Goal: Task Accomplishment & Management: Manage account settings

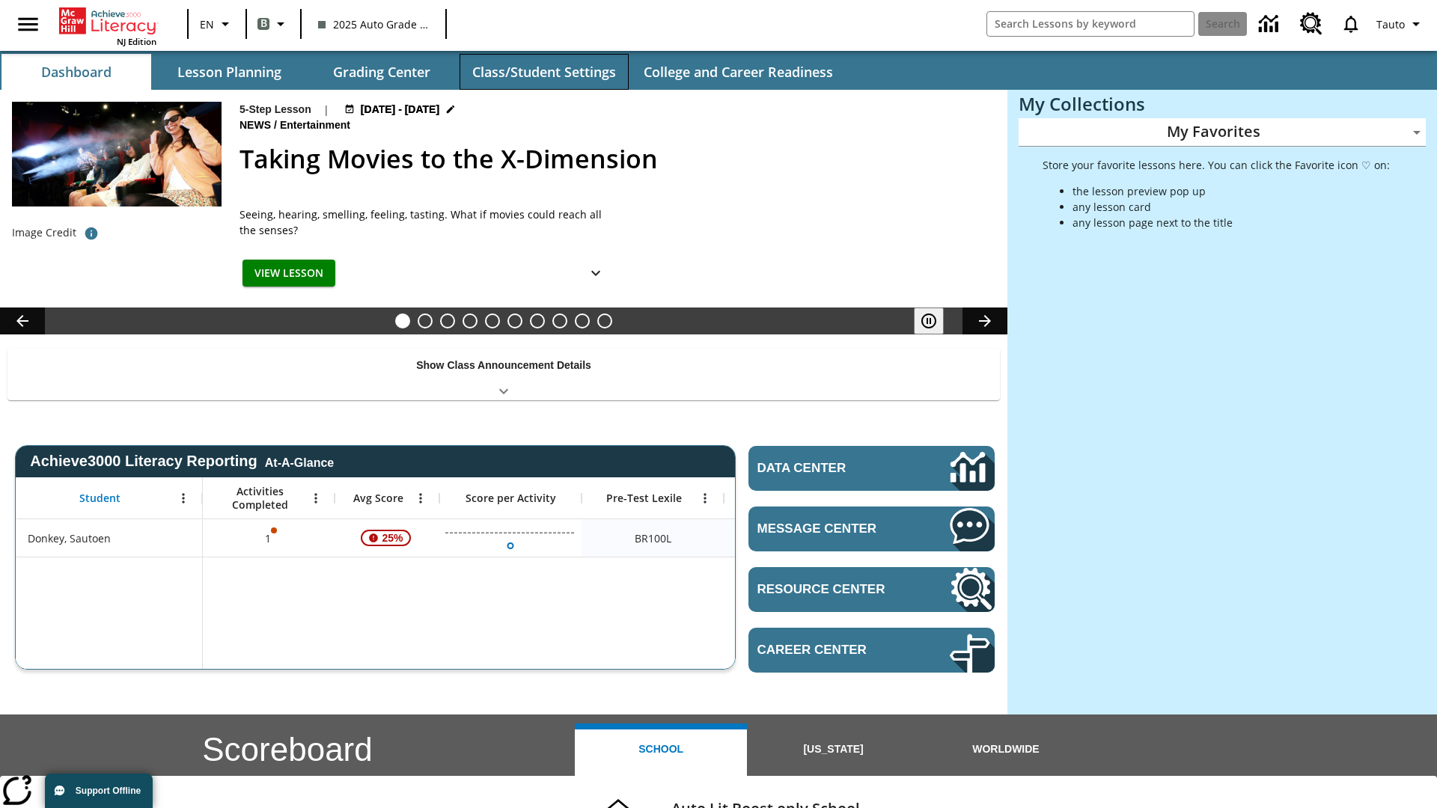
click at [543, 72] on button "Class/Student Settings" at bounding box center [544, 72] width 169 height 36
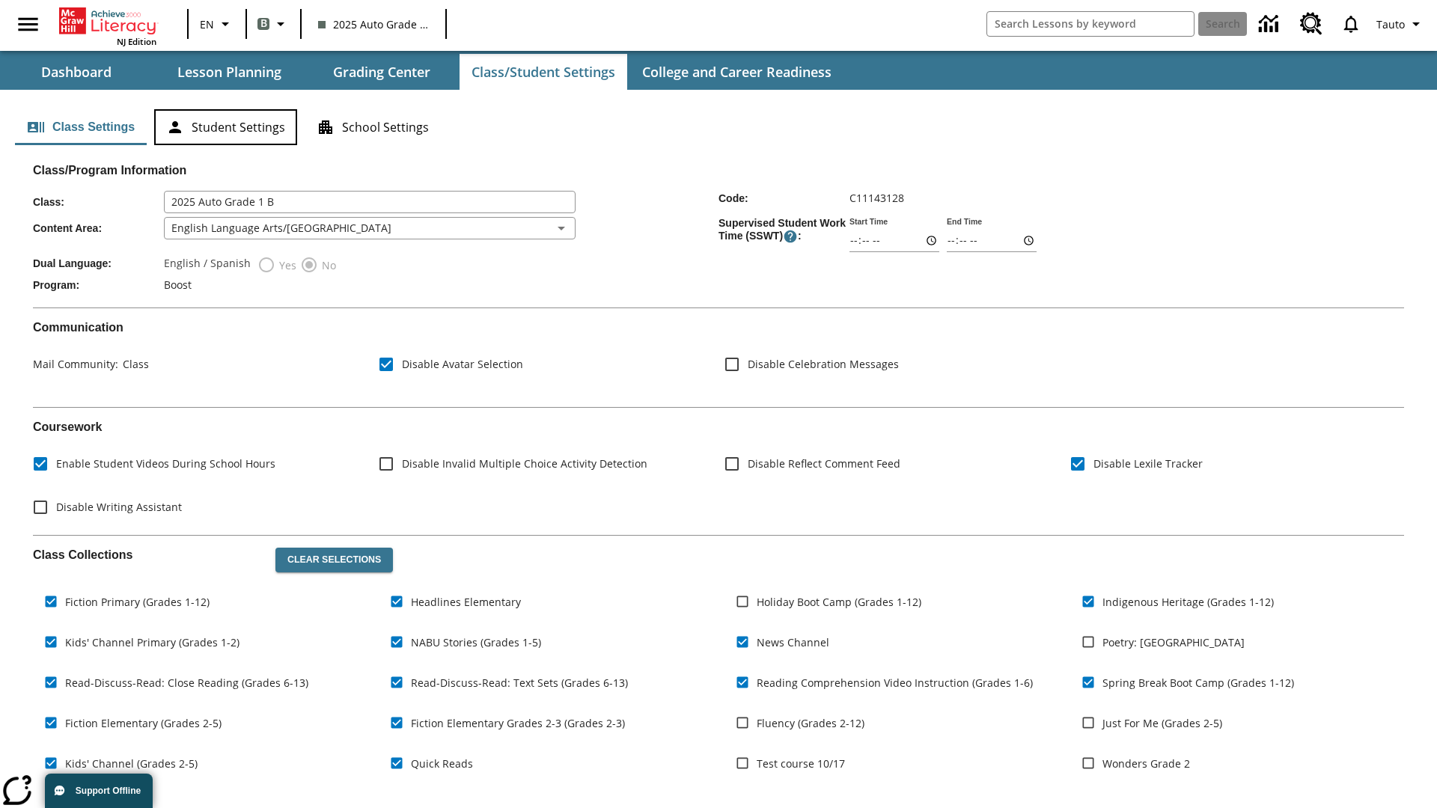
click at [225, 127] on button "Student Settings" at bounding box center [225, 127] width 143 height 36
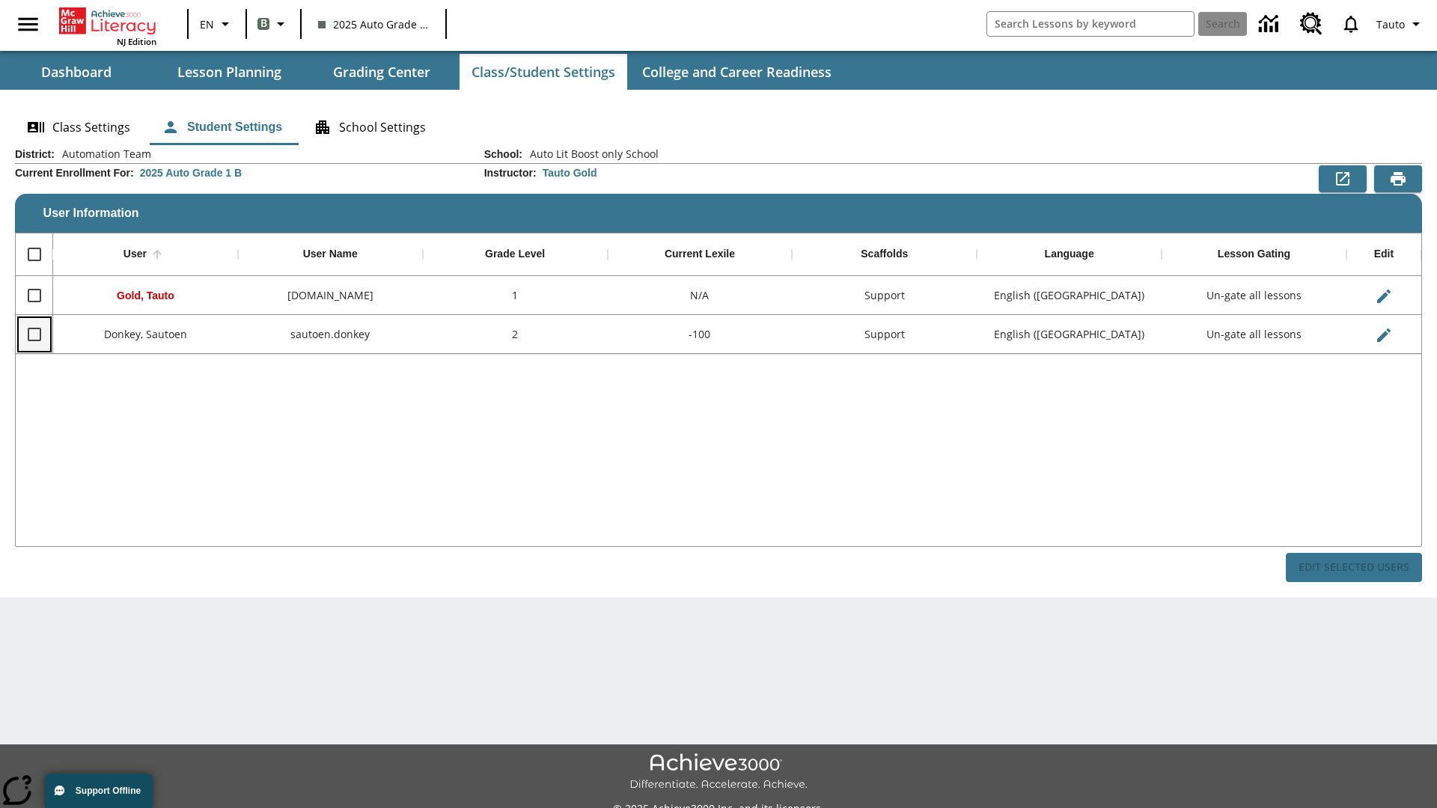
click at [34, 334] on input "Select row" at bounding box center [34, 334] width 31 height 31
checkbox input "true"
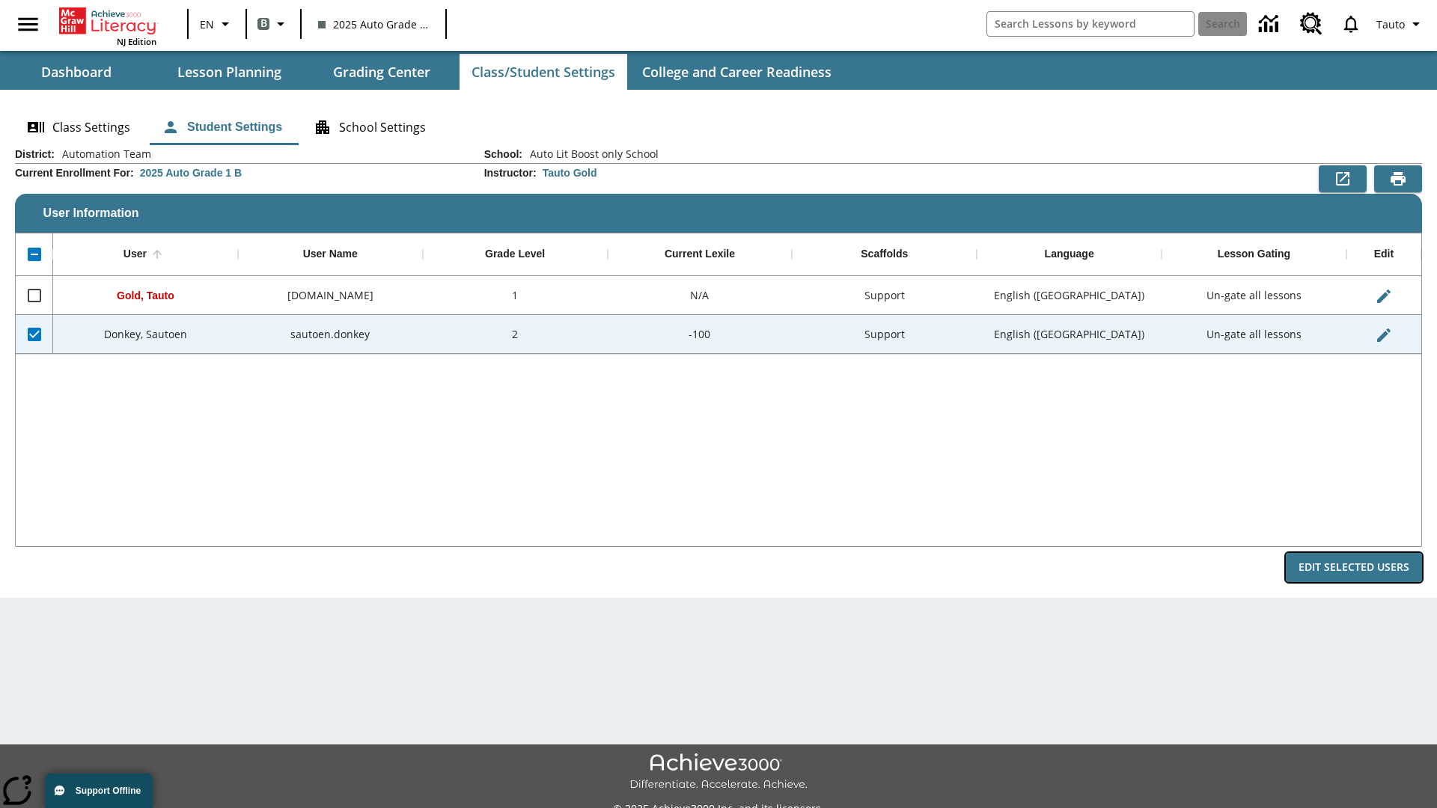
click at [1354, 567] on button "Edit Selected Users" at bounding box center [1354, 567] width 136 height 29
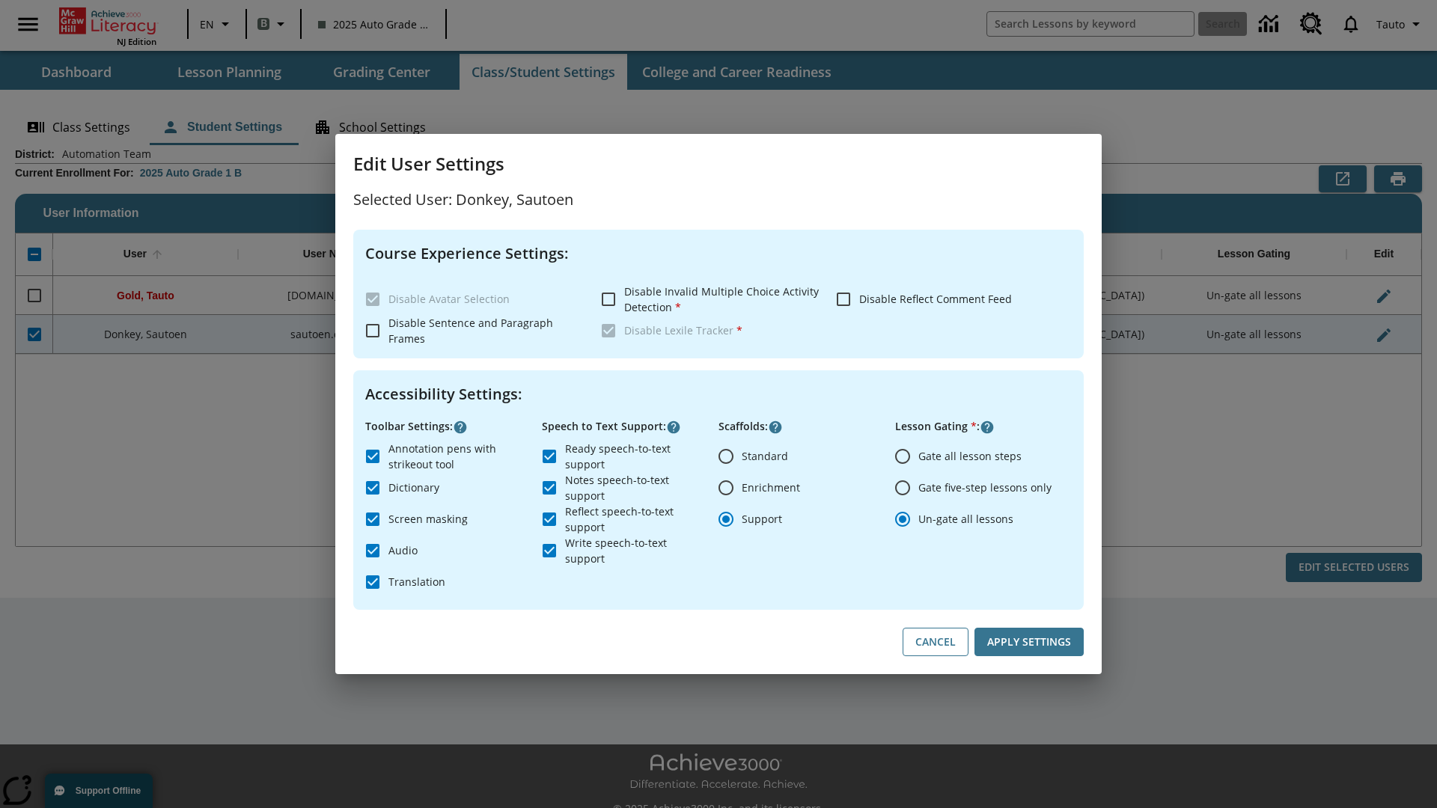
click at [903, 456] on input "Gate all lesson steps" at bounding box center [902, 456] width 31 height 31
radio input "true"
click at [1029, 642] on button "Apply Settings" at bounding box center [1028, 642] width 109 height 29
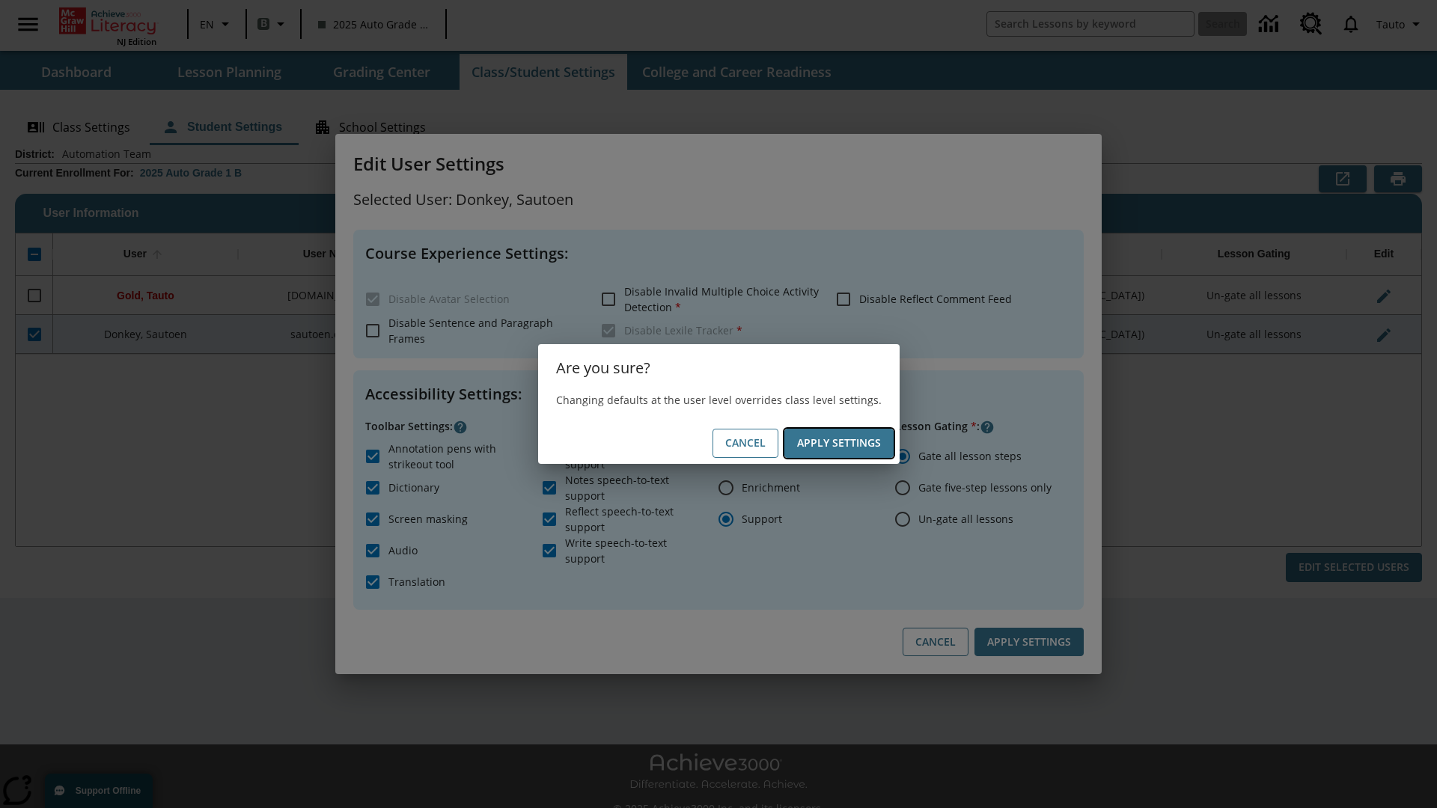
click at [838, 443] on button "Apply Settings" at bounding box center [838, 443] width 109 height 29
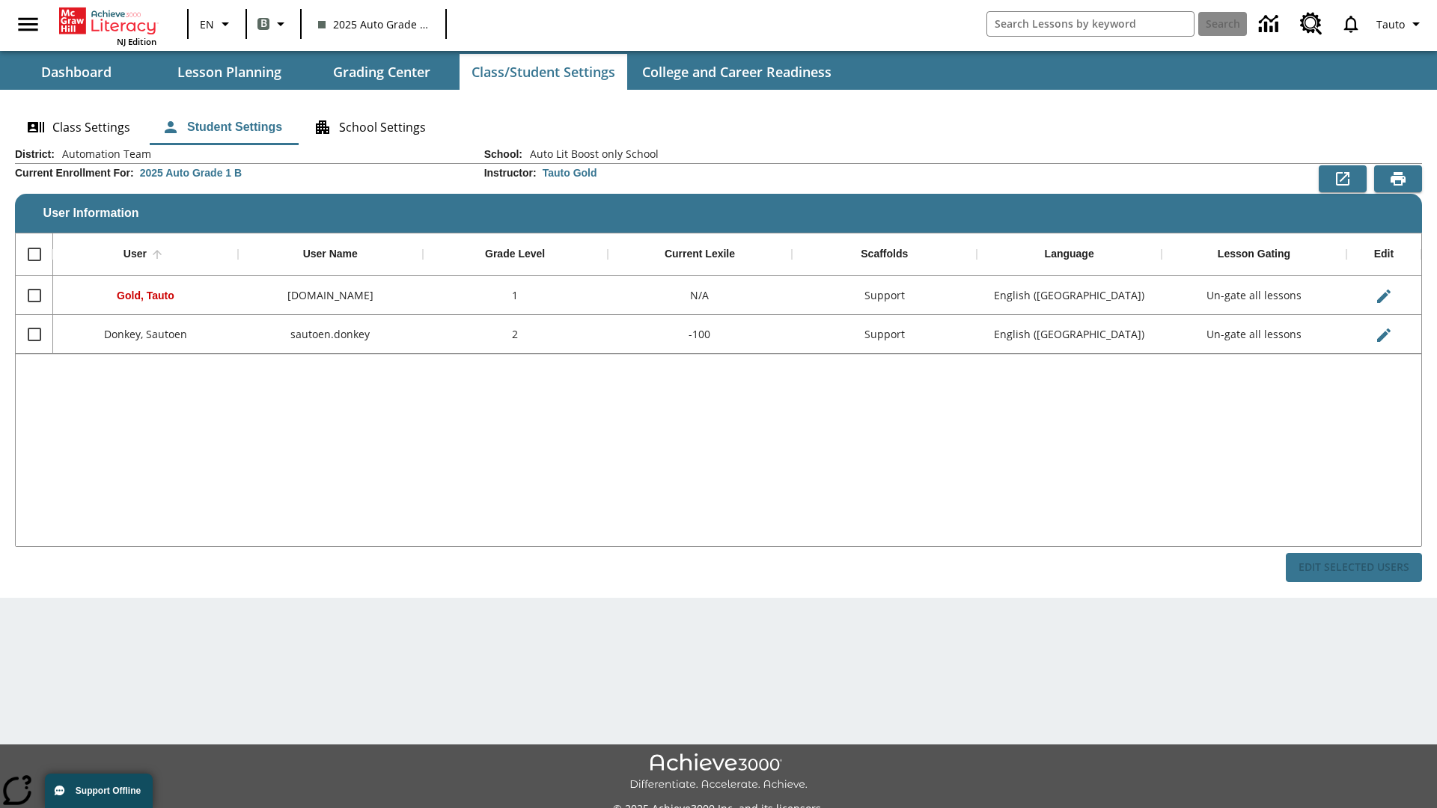
checkbox input "false"
click at [34, 334] on input "Select row" at bounding box center [34, 334] width 31 height 31
checkbox input "true"
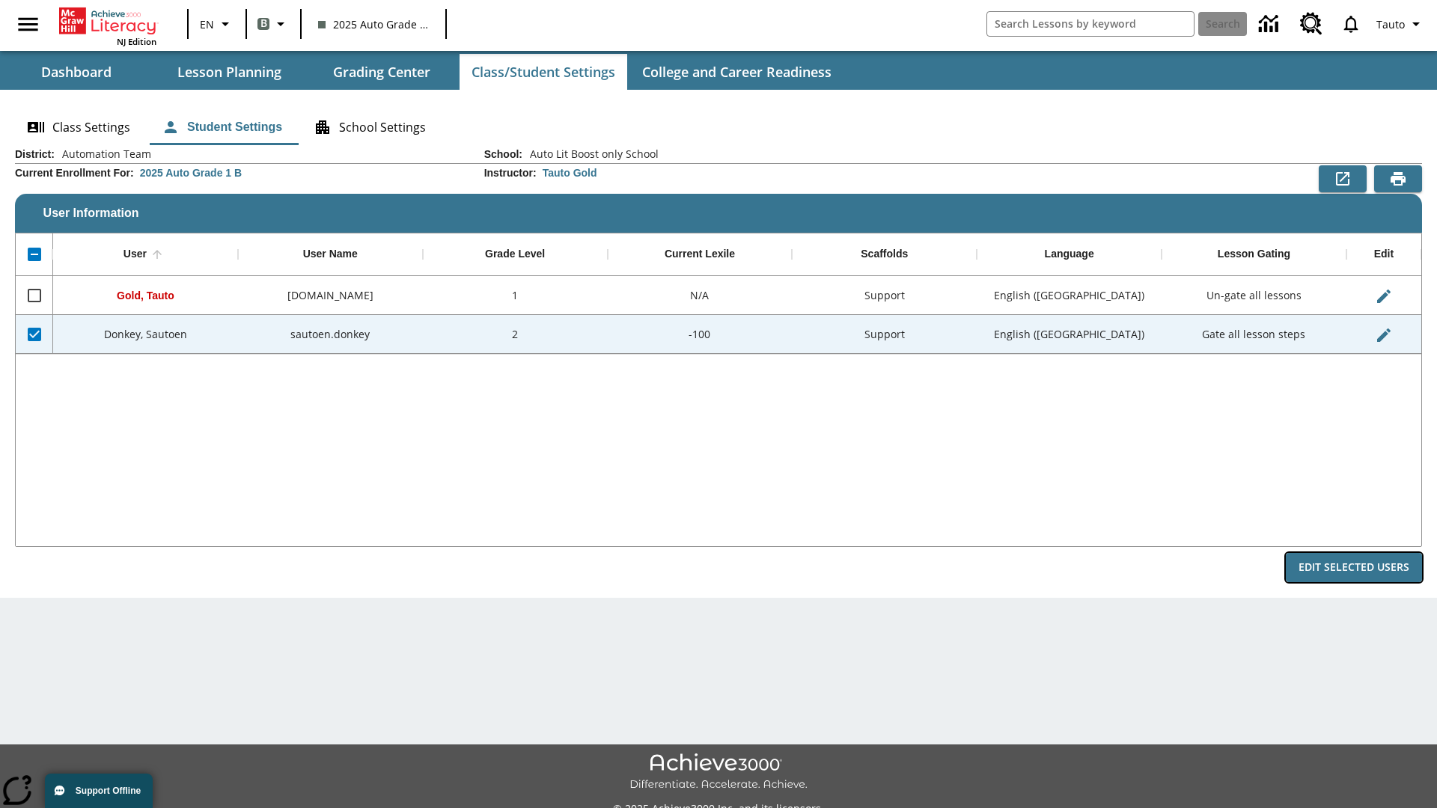
click at [1354, 567] on button "Edit Selected Users" at bounding box center [1354, 567] width 136 height 29
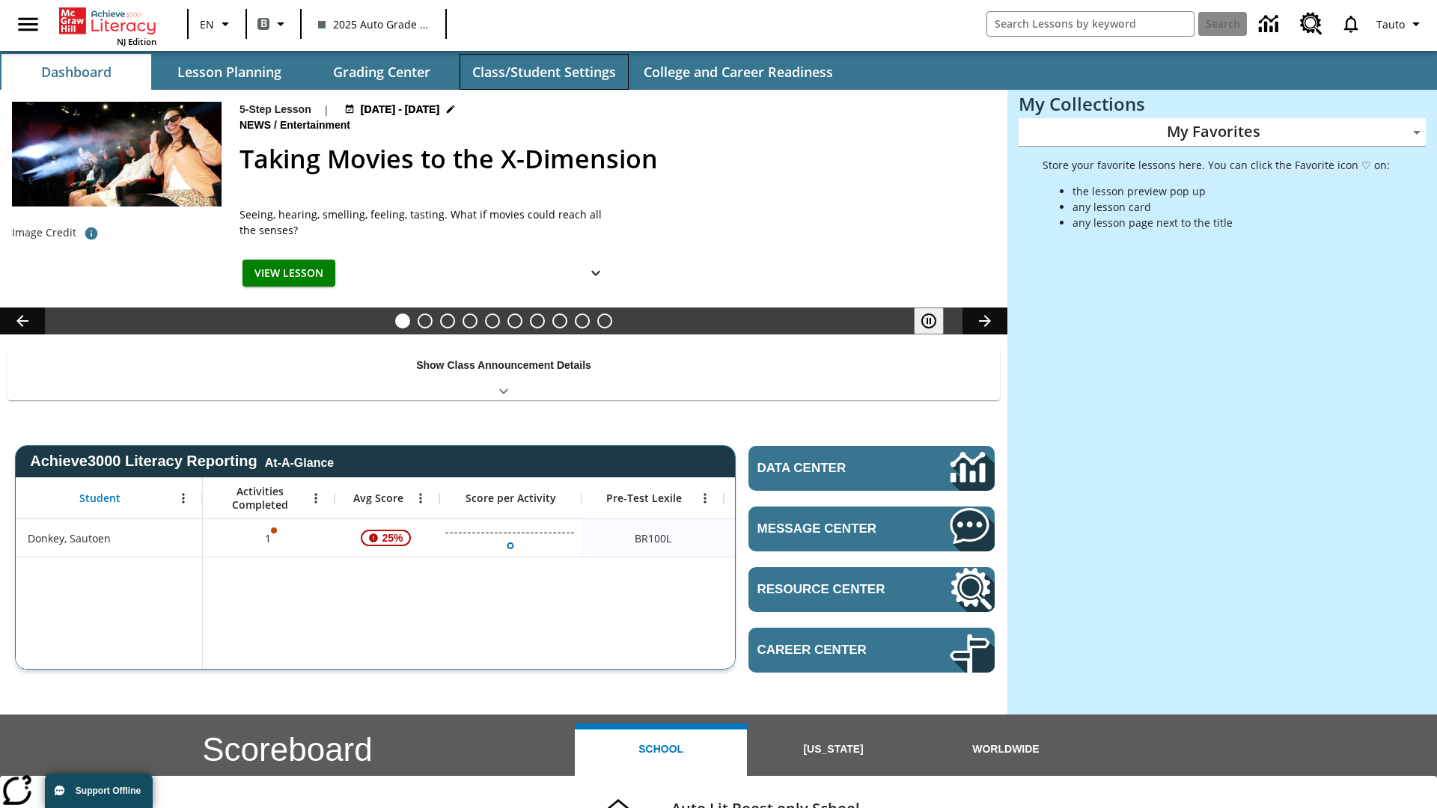
click at [543, 72] on button "Class/Student Settings" at bounding box center [544, 72] width 169 height 36
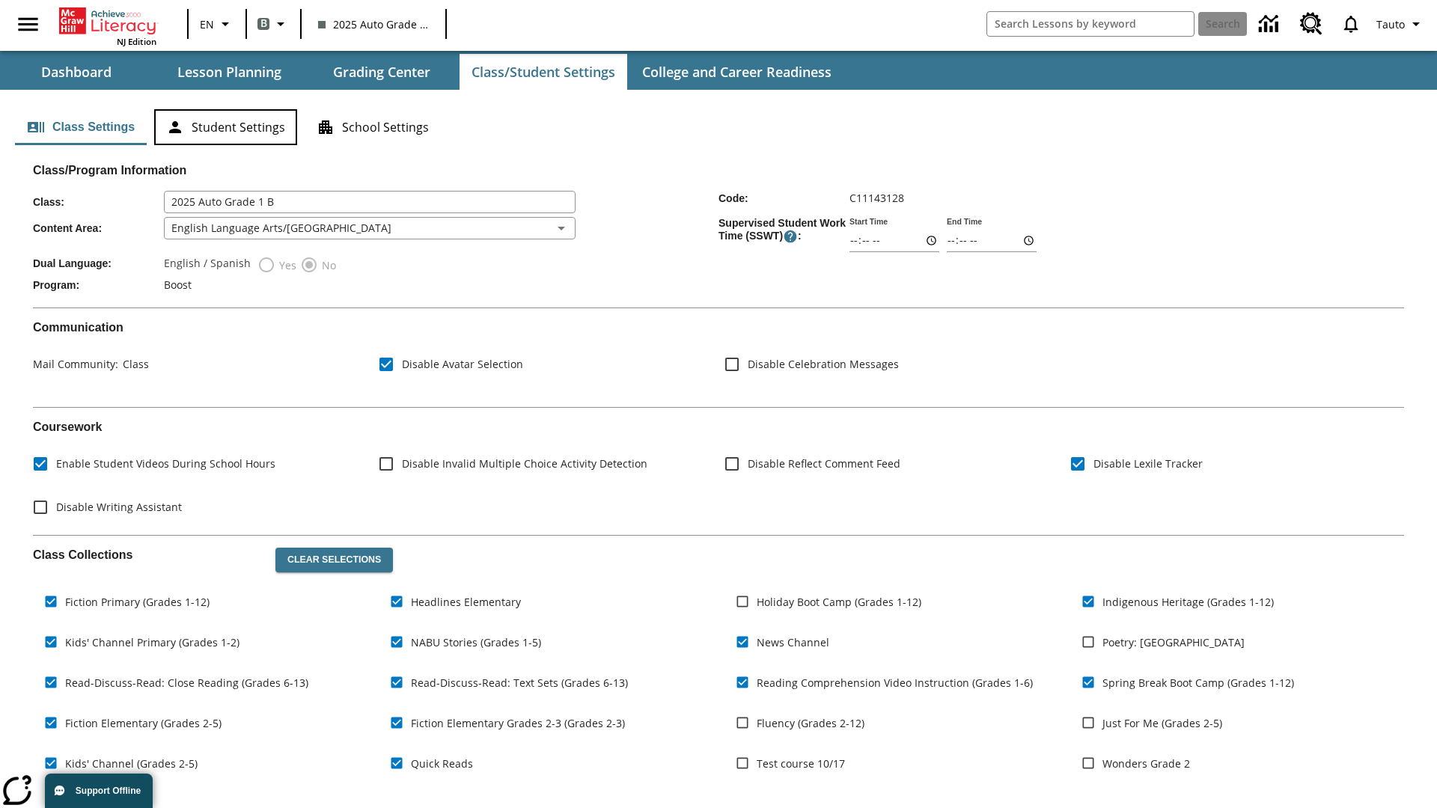
click at [225, 127] on button "Student Settings" at bounding box center [225, 127] width 143 height 36
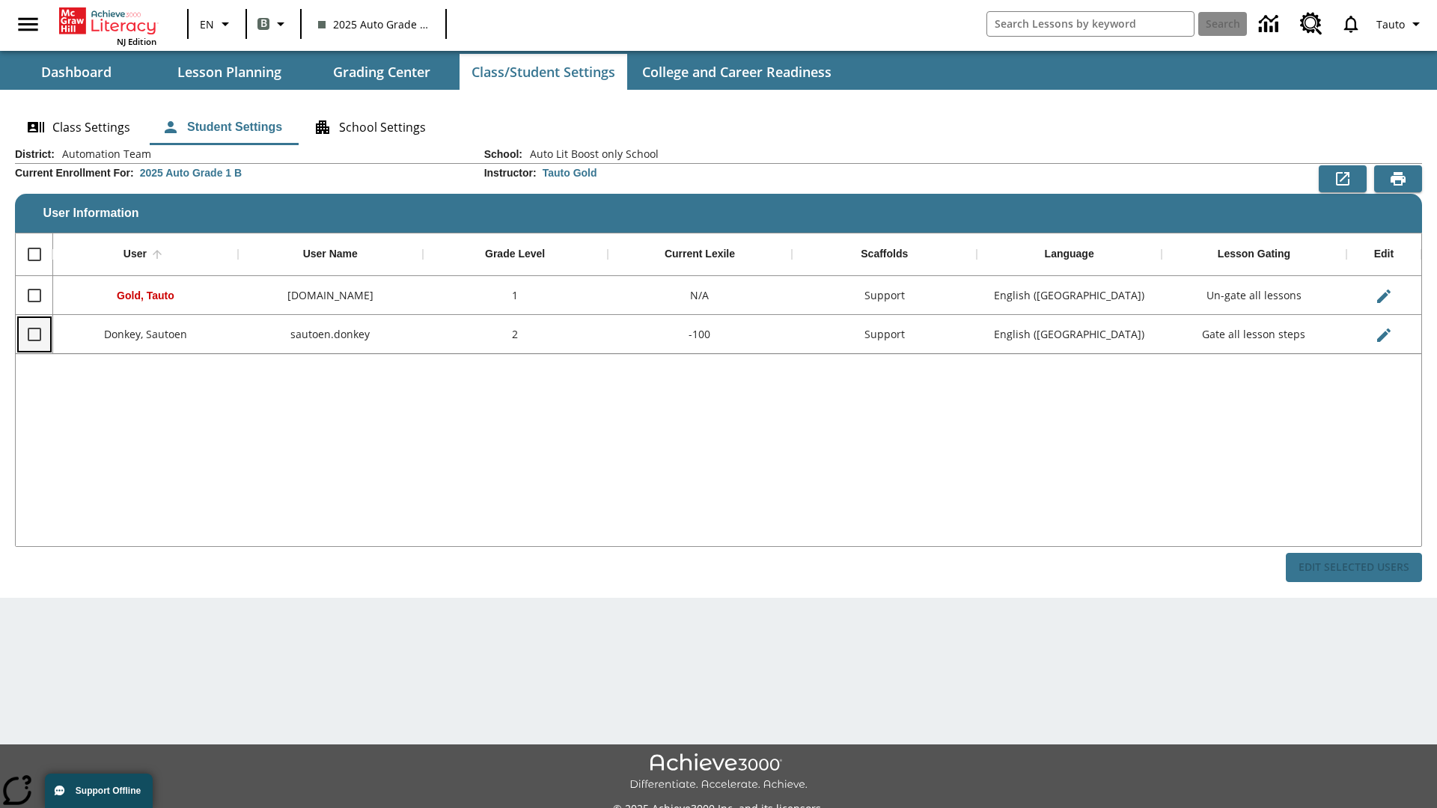
click at [34, 334] on input "Select row" at bounding box center [34, 334] width 31 height 31
checkbox input "true"
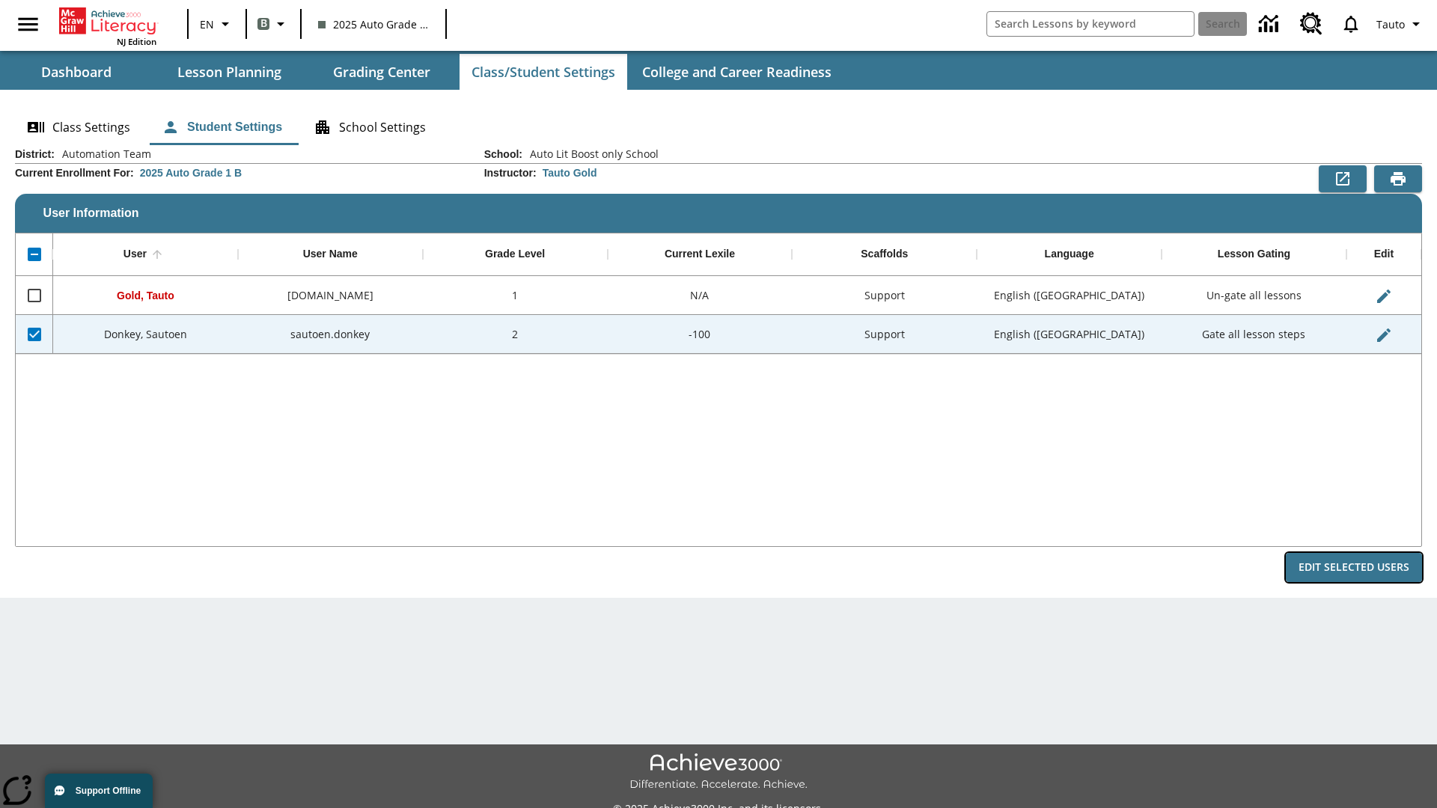
click at [1354, 567] on button "Edit Selected Users" at bounding box center [1354, 567] width 136 height 29
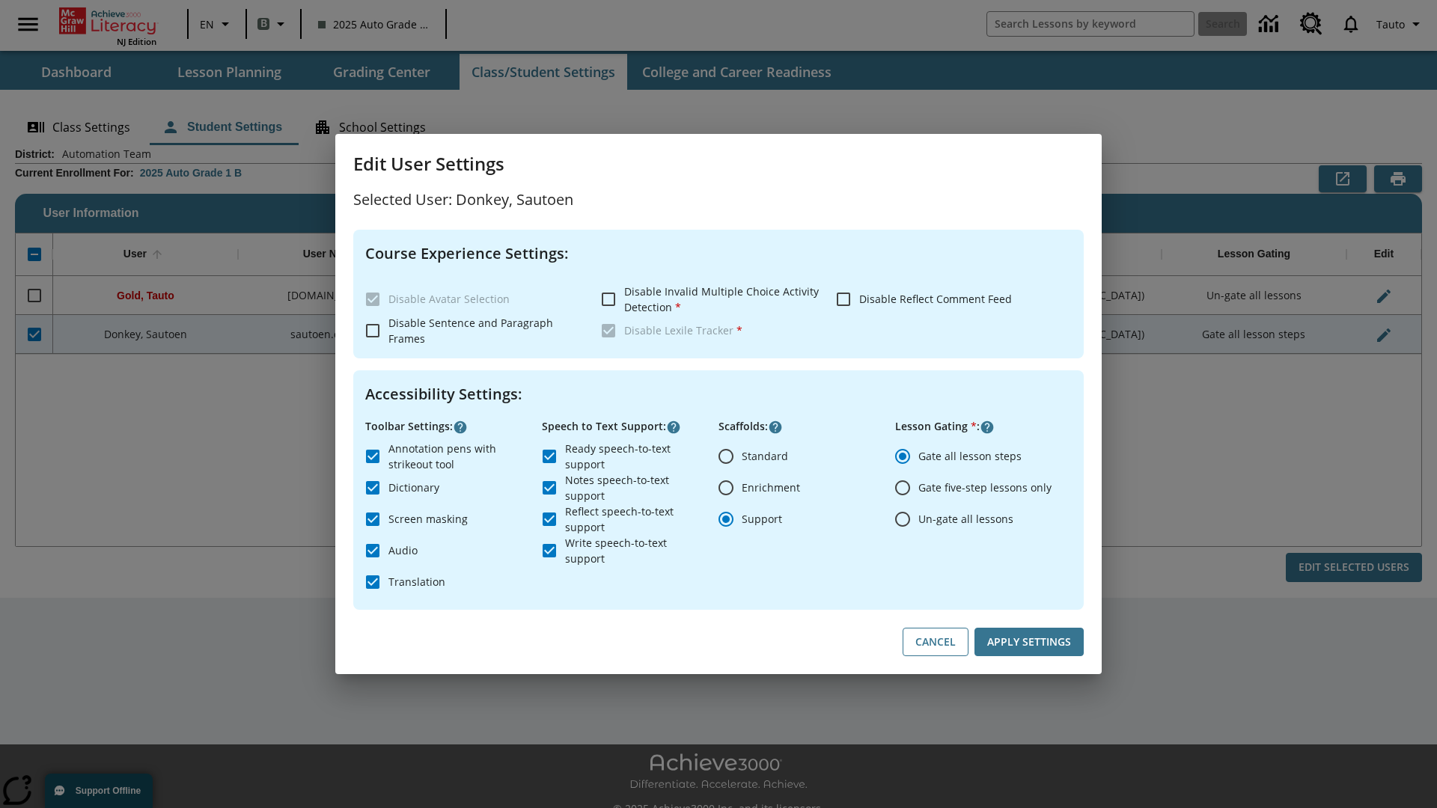
click at [903, 519] on input "Un-gate all lessons" at bounding box center [902, 519] width 31 height 31
radio input "true"
click at [1029, 642] on button "Apply Settings" at bounding box center [1028, 642] width 109 height 29
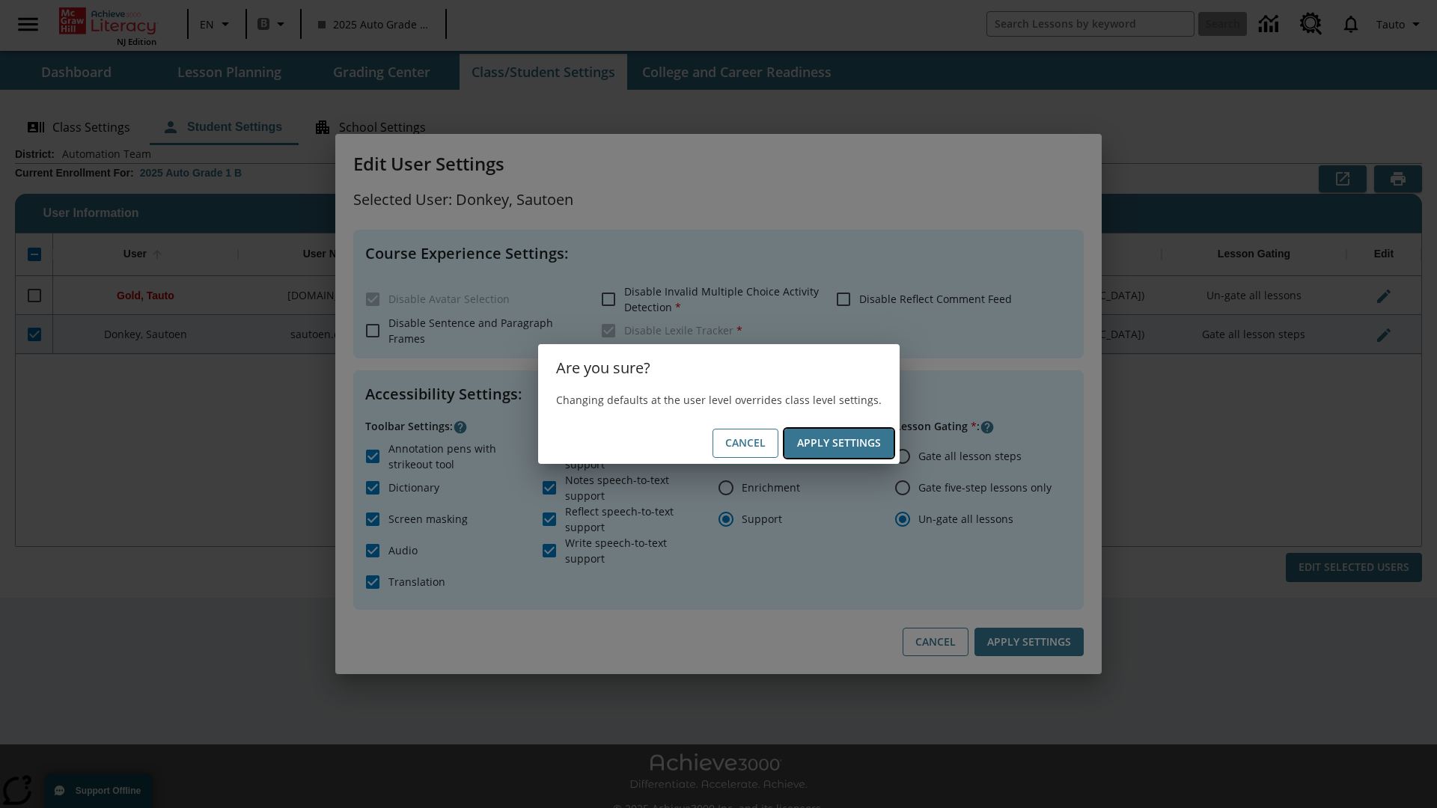
click at [838, 443] on button "Apply Settings" at bounding box center [838, 443] width 109 height 29
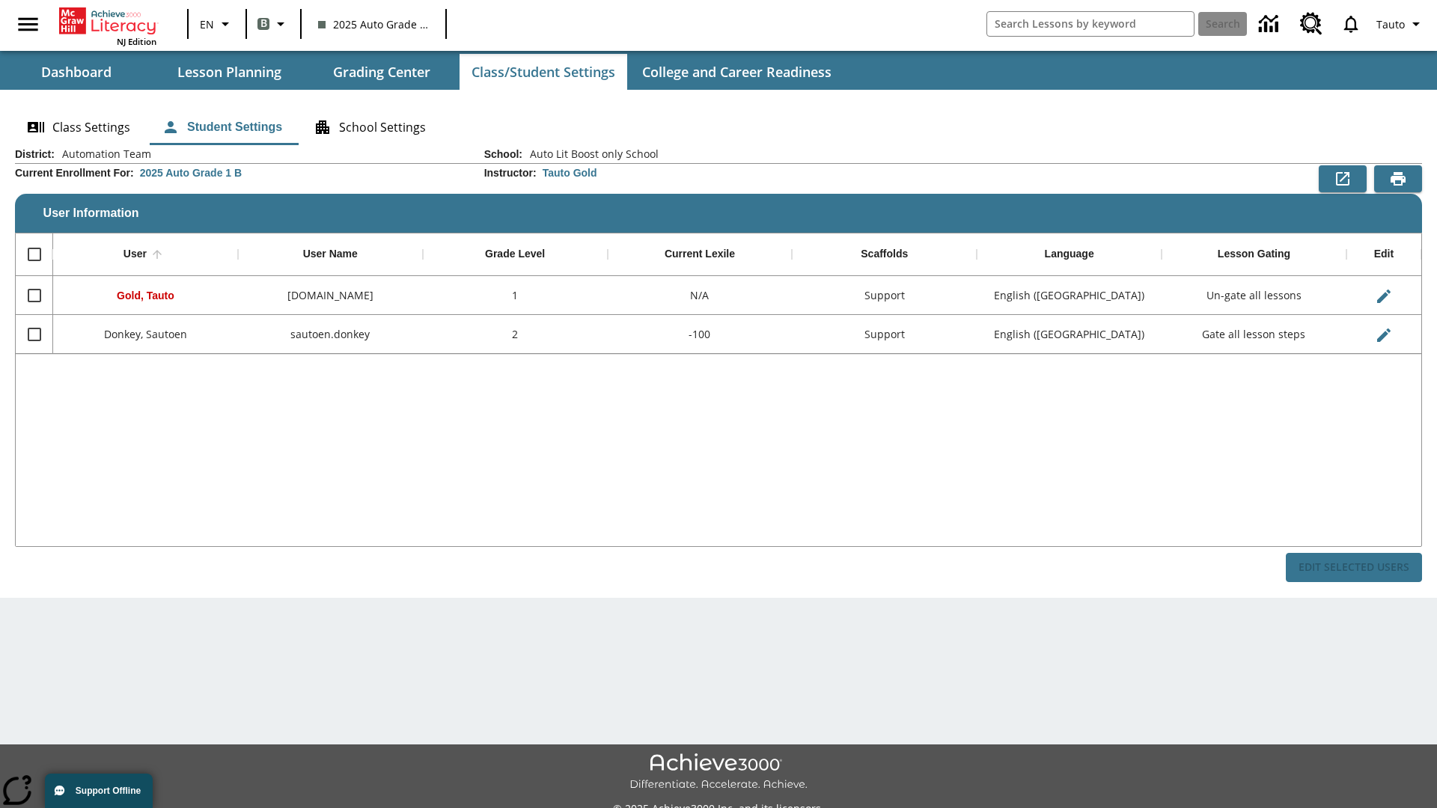
checkbox input "false"
click at [1400, 24] on span "Tauto" at bounding box center [1389, 24] width 28 height 16
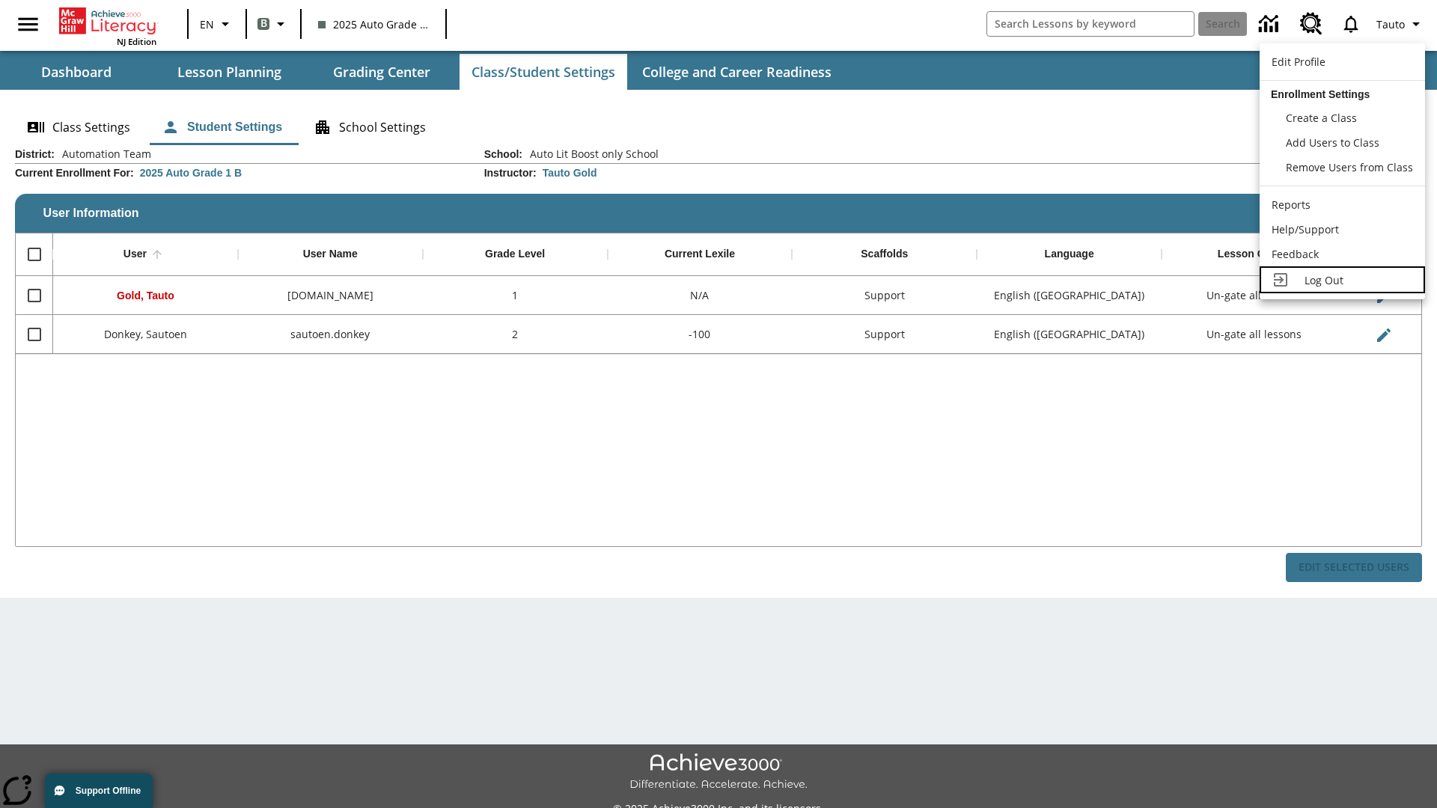
click at [1342, 280] on span "Log Out" at bounding box center [1324, 280] width 39 height 14
